Goal: Use online tool/utility: Utilize a website feature to perform a specific function

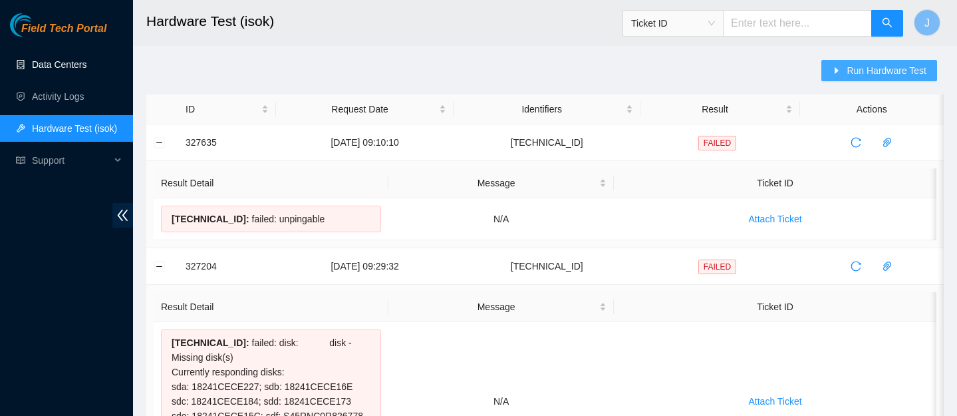
click at [895, 75] on span "Run Hardware Test" at bounding box center [887, 70] width 80 height 15
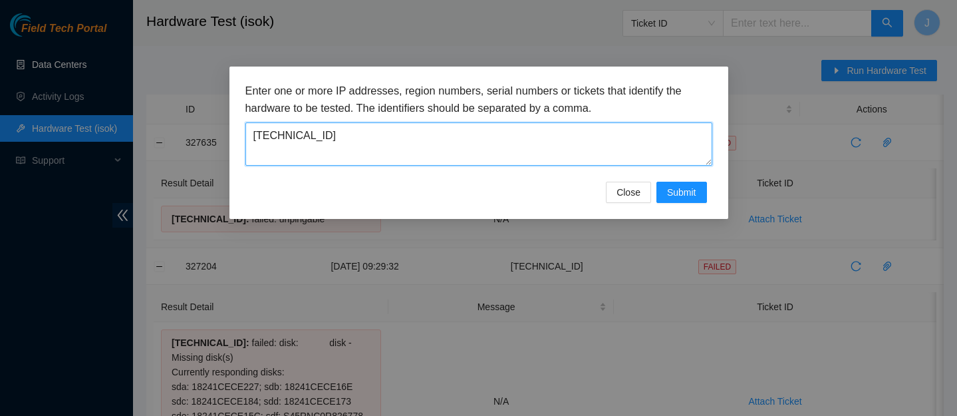
click at [456, 141] on textarea "23.211.12.8" at bounding box center [478, 143] width 467 height 43
paste textarea "60.98.26"
type textarea "23.60.98.26"
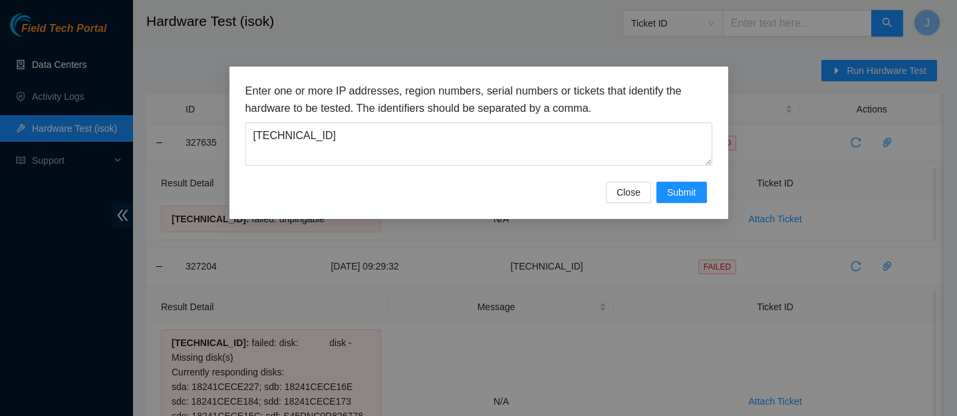
click at [690, 203] on div "Enter one or more IP addresses, region numbers, serial numbers or tickets that …" at bounding box center [478, 143] width 499 height 152
click at [690, 200] on button "Submit" at bounding box center [682, 192] width 51 height 21
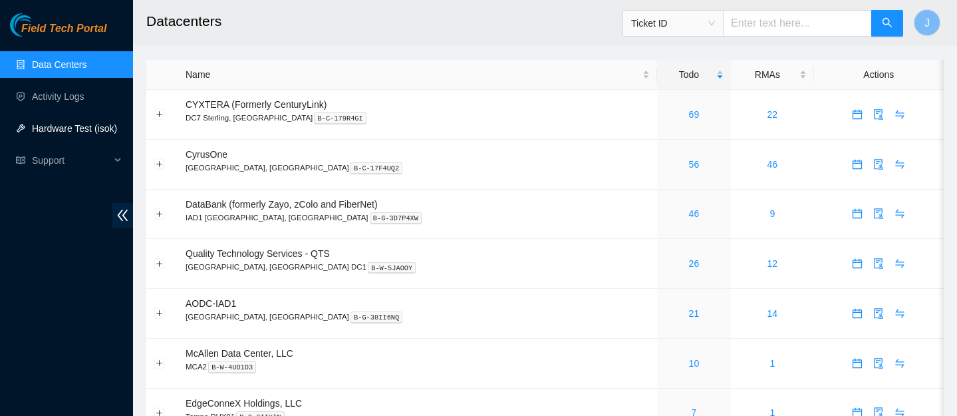
click at [73, 131] on link "Hardware Test (isok)" at bounding box center [74, 128] width 85 height 11
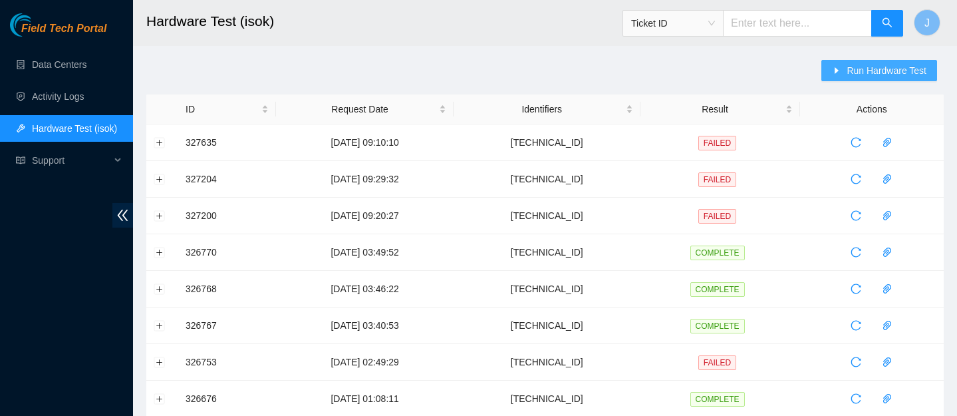
click at [871, 72] on span "Run Hardware Test" at bounding box center [887, 70] width 80 height 15
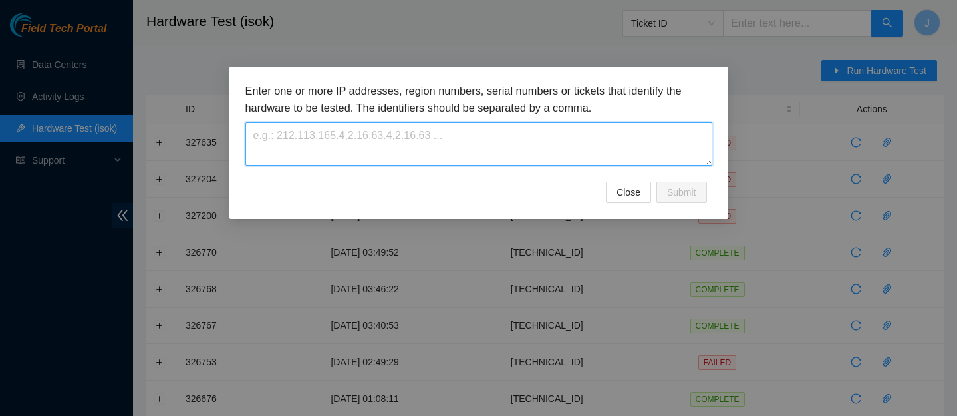
click at [507, 144] on textarea at bounding box center [478, 143] width 467 height 43
paste textarea "23.60.98.26"
type textarea "23.60.98.26"
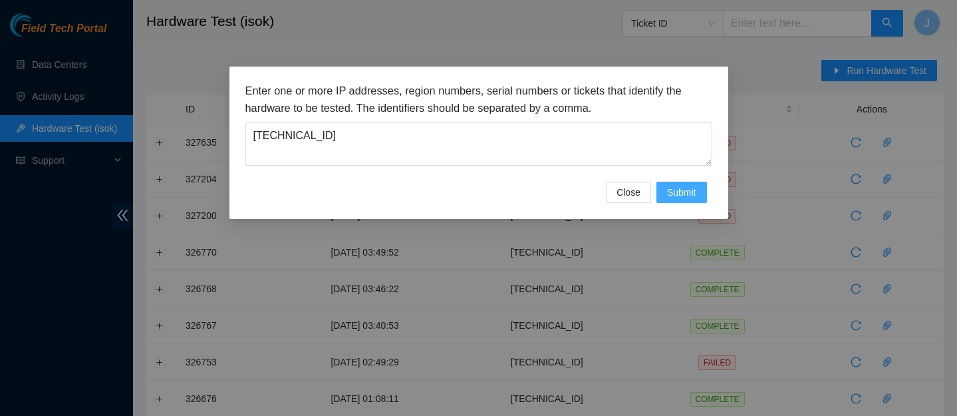
click at [692, 196] on span "Submit" at bounding box center [681, 192] width 29 height 15
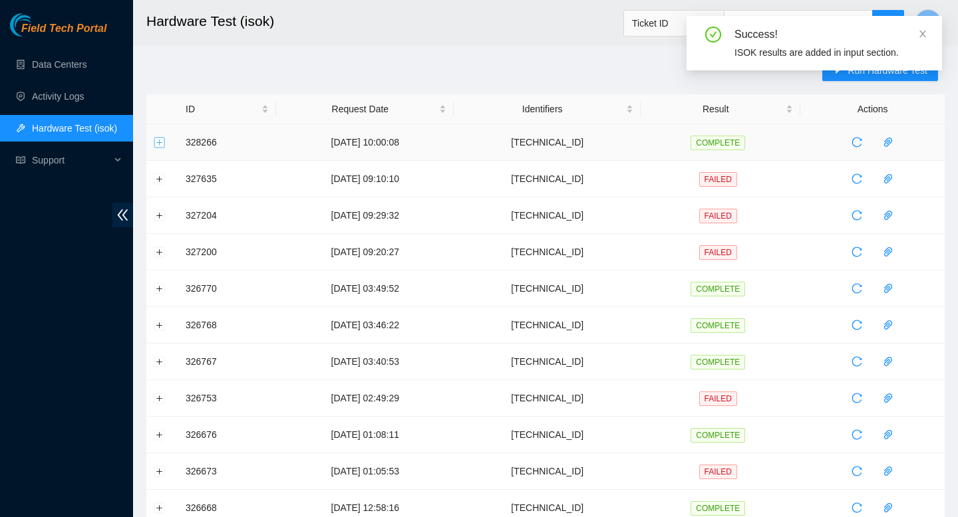
click at [158, 146] on button "Expand row" at bounding box center [159, 142] width 11 height 11
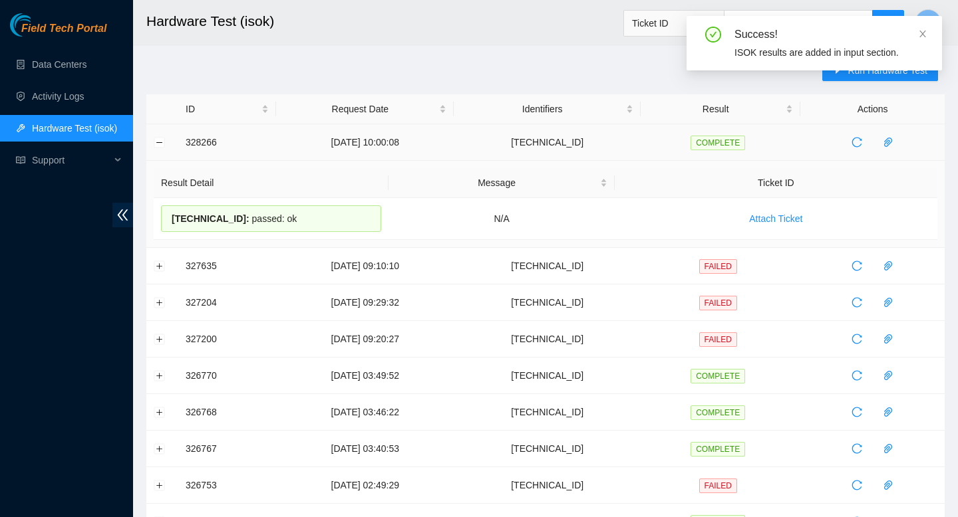
drag, startPoint x: 297, startPoint y: 222, endPoint x: 183, endPoint y: 143, distance: 138.6
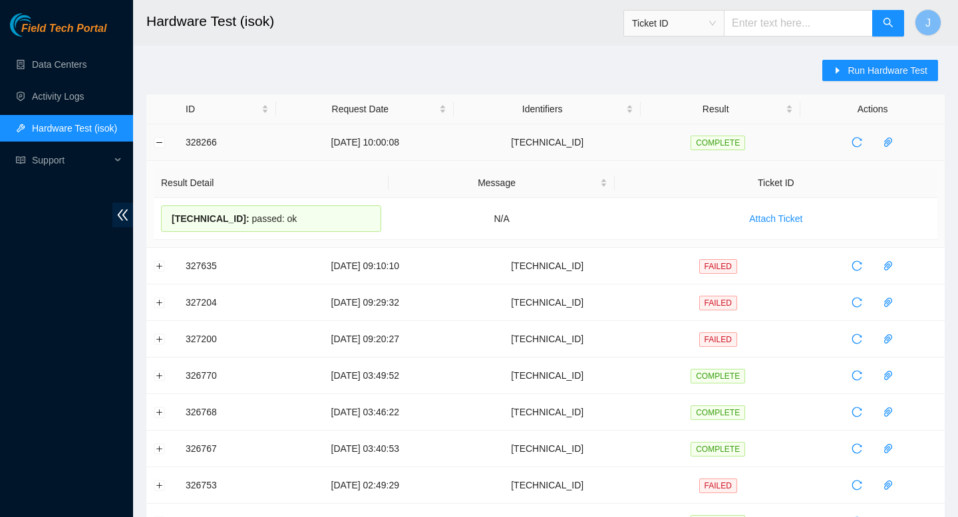
copy tbody "328266 28-08-2025 10:00:08 23.60.98.26 COMPLETE Result Detail Message Ticket ID…"
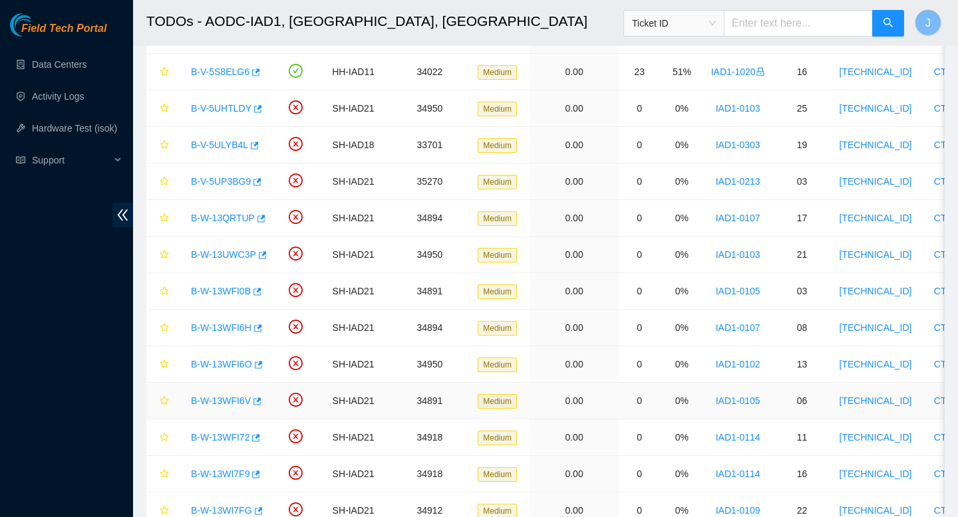
scroll to position [398, 0]
